Goal: Check status: Check status

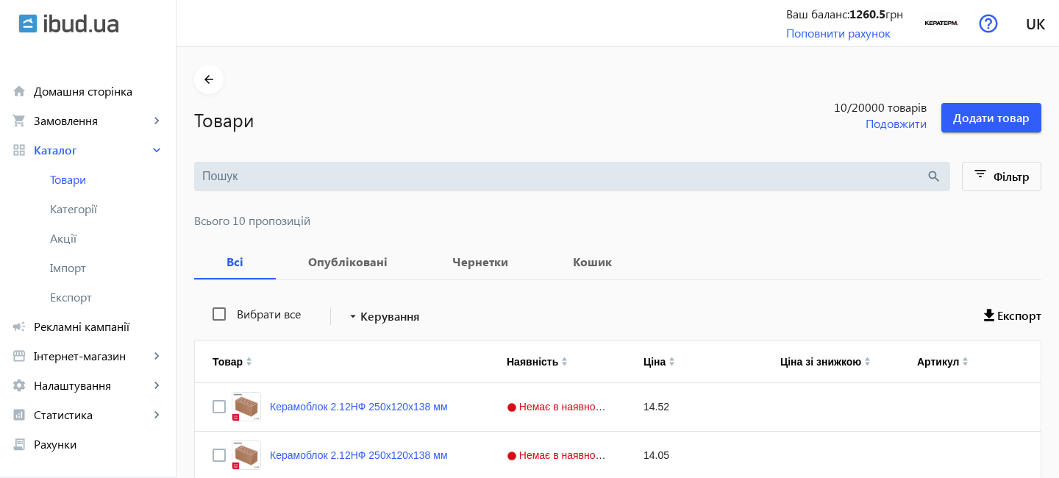
click at [864, 15] on b "1260.5" at bounding box center [867, 13] width 36 height 15
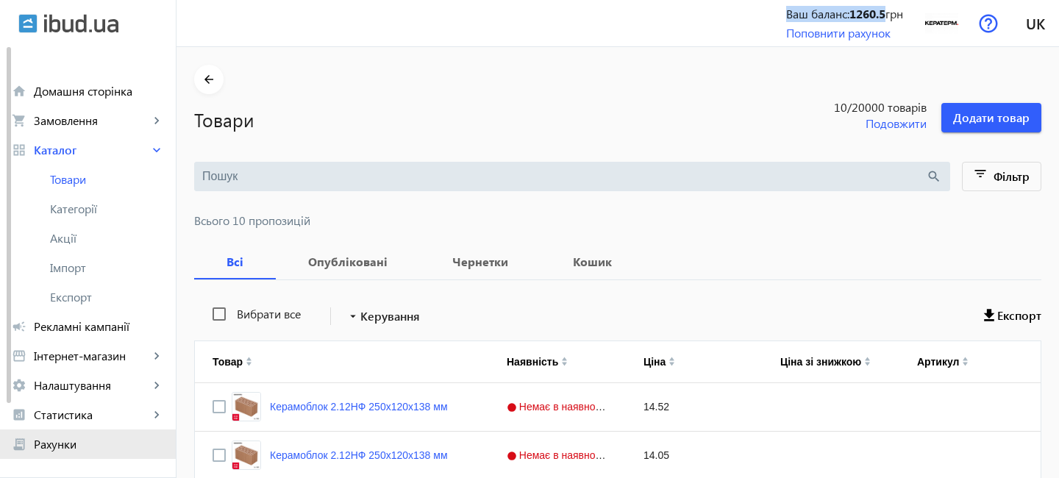
click at [51, 448] on span "Рахунки" at bounding box center [99, 444] width 130 height 15
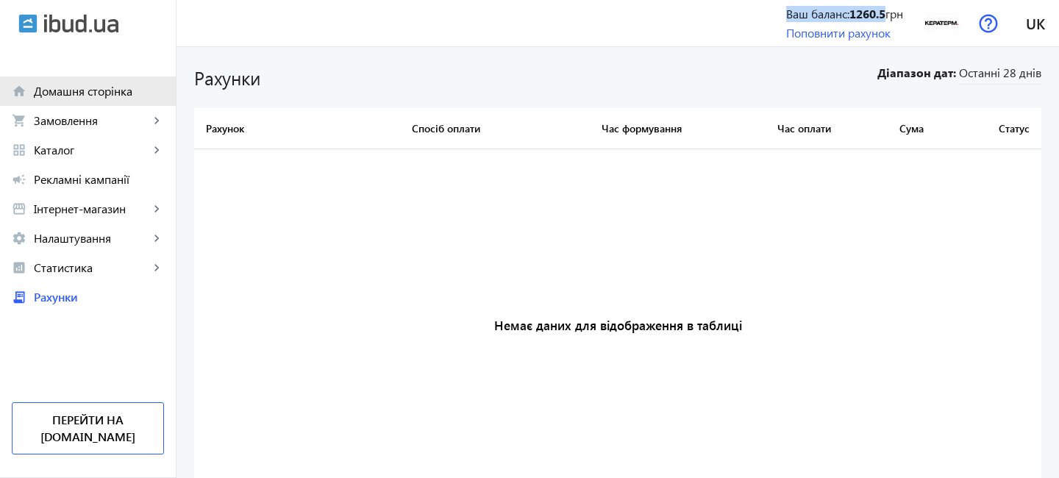
click at [82, 98] on span "Домашня сторінка" at bounding box center [99, 91] width 130 height 15
